Goal: Use online tool/utility

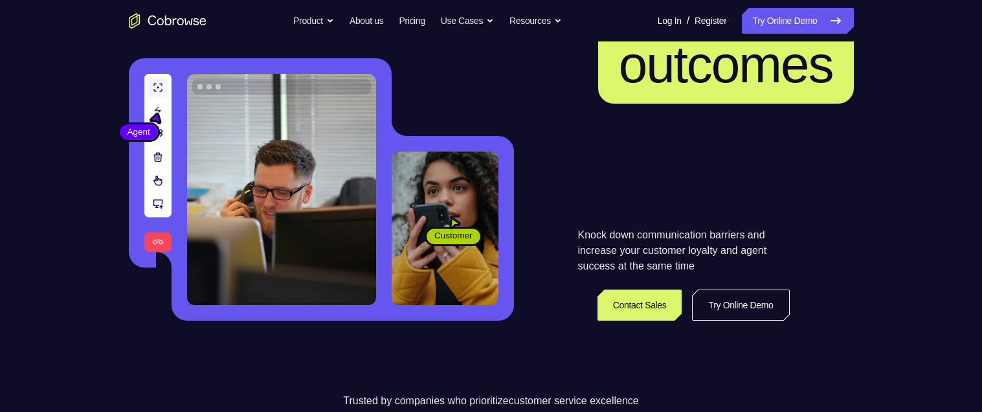
scroll to position [197, 0]
click at [745, 317] on link "Try Online Demo" at bounding box center [740, 304] width 97 height 31
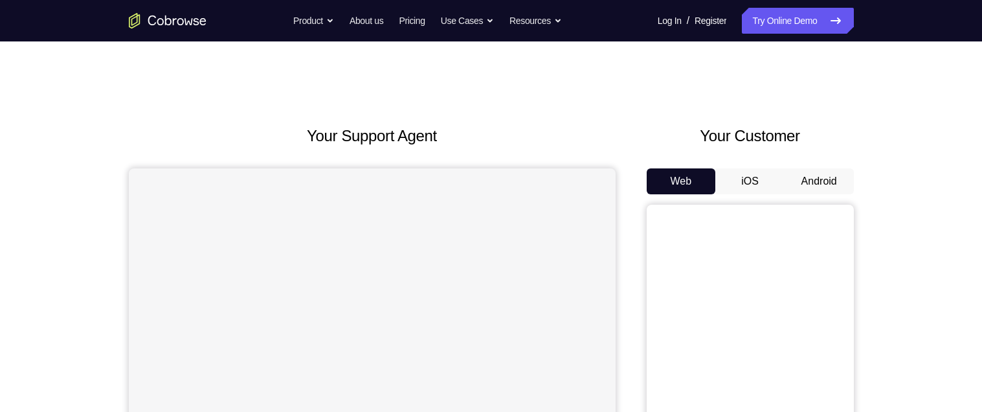
click at [810, 181] on button "Android" at bounding box center [818, 181] width 69 height 26
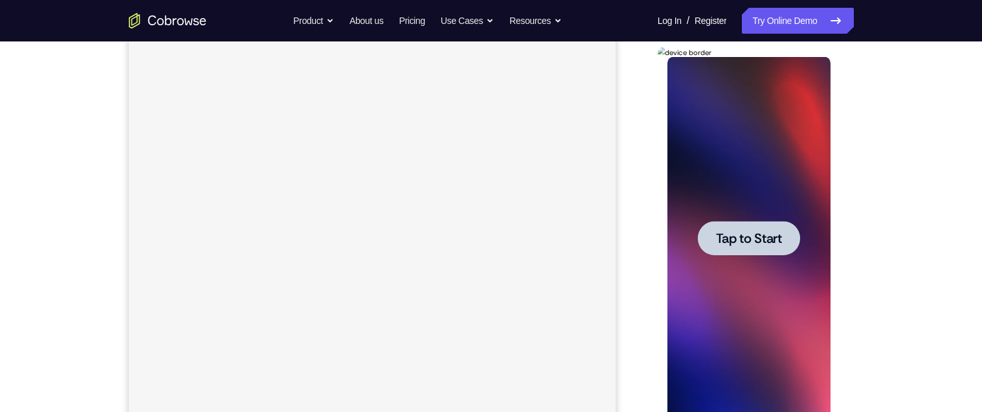
click at [772, 242] on span "Tap to Start" at bounding box center [749, 238] width 66 height 13
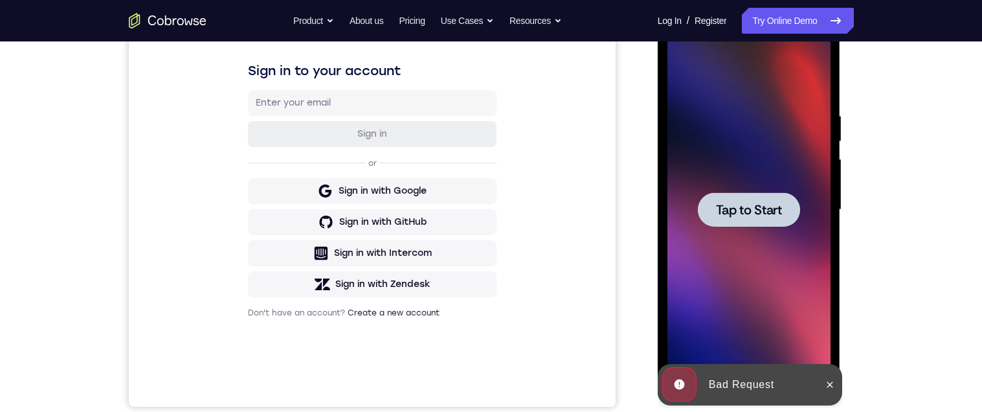
click at [749, 216] on span "Tap to Start" at bounding box center [749, 209] width 66 height 13
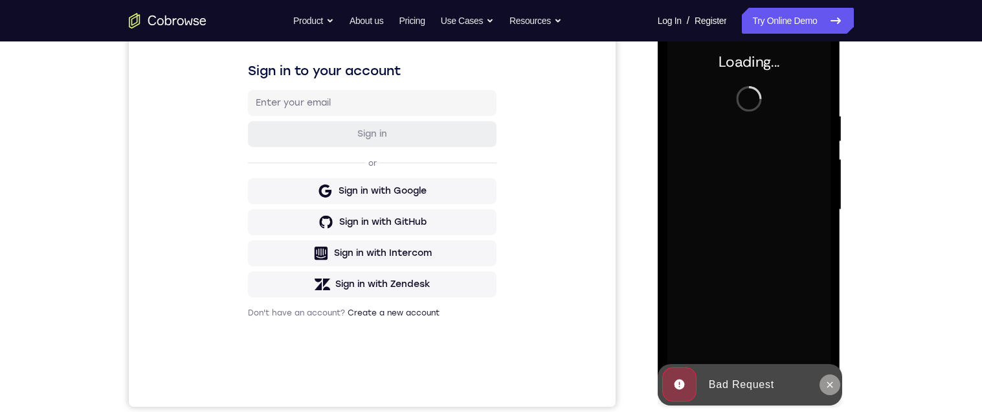
click at [833, 385] on icon at bounding box center [829, 384] width 10 height 10
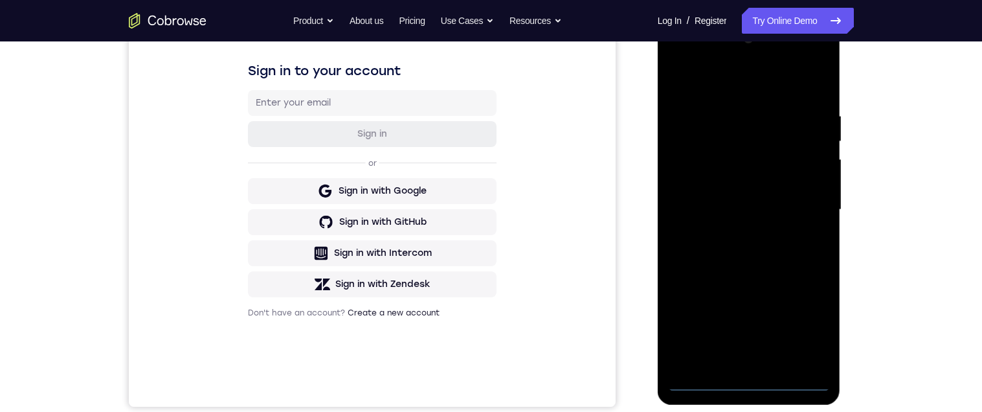
scroll to position [246, 0]
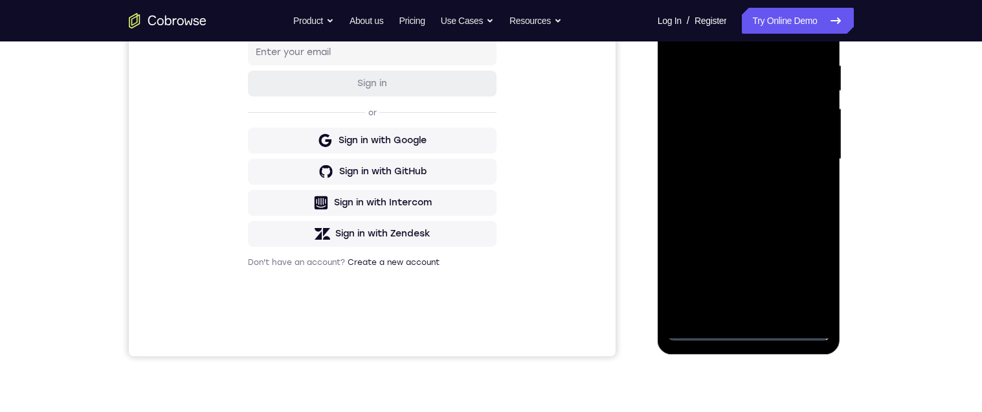
click at [745, 336] on div at bounding box center [748, 159] width 163 height 362
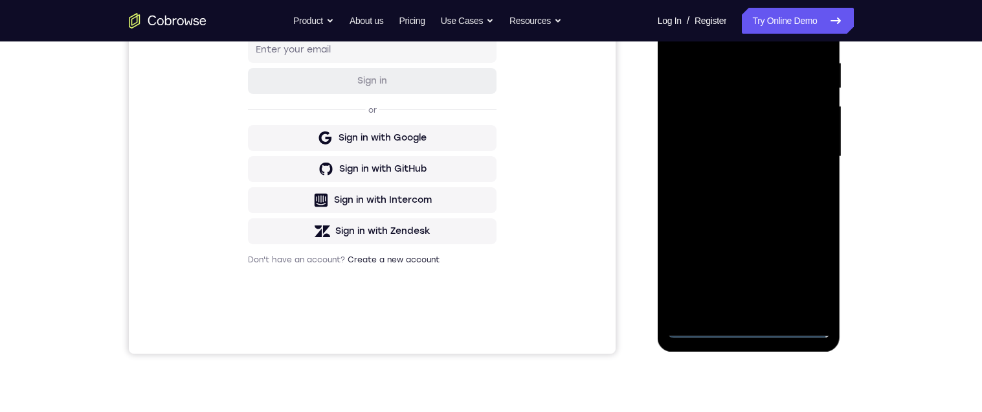
scroll to position [289, 0]
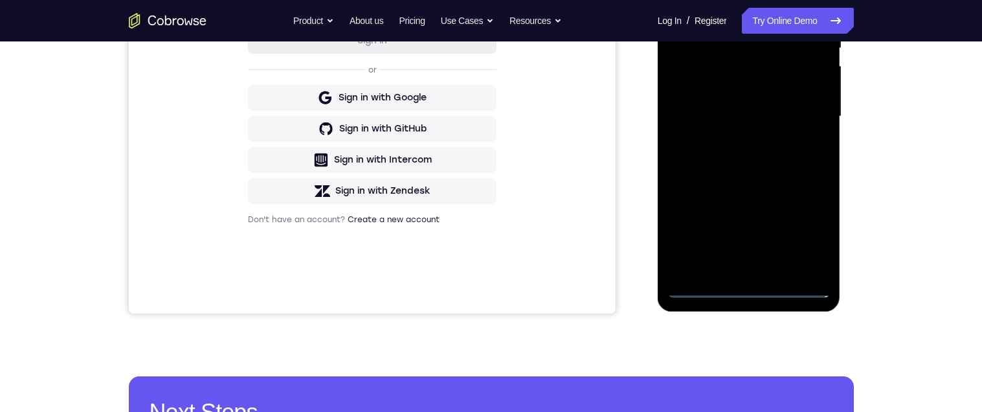
click at [806, 234] on div at bounding box center [748, 116] width 163 height 362
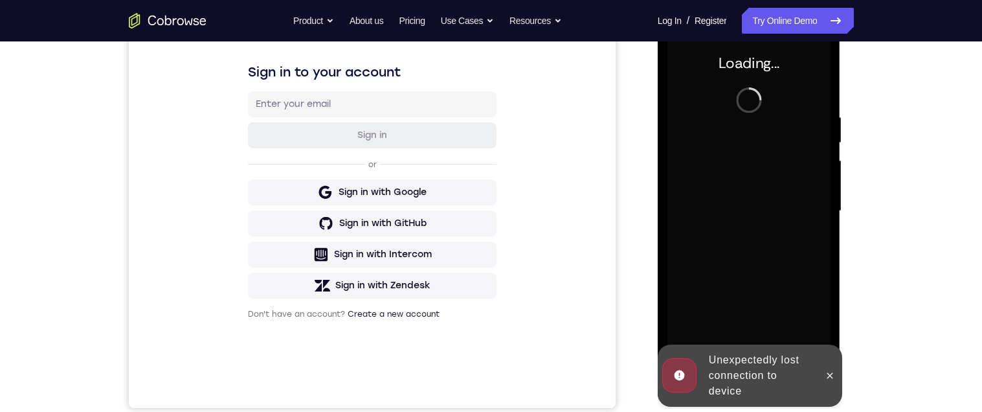
scroll to position [329, 0]
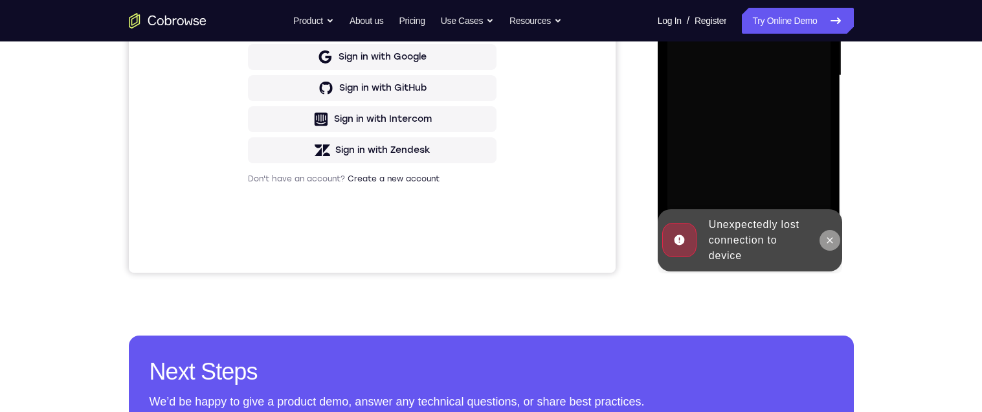
click at [830, 239] on icon at bounding box center [830, 240] width 6 height 6
